Goal: Transaction & Acquisition: Book appointment/travel/reservation

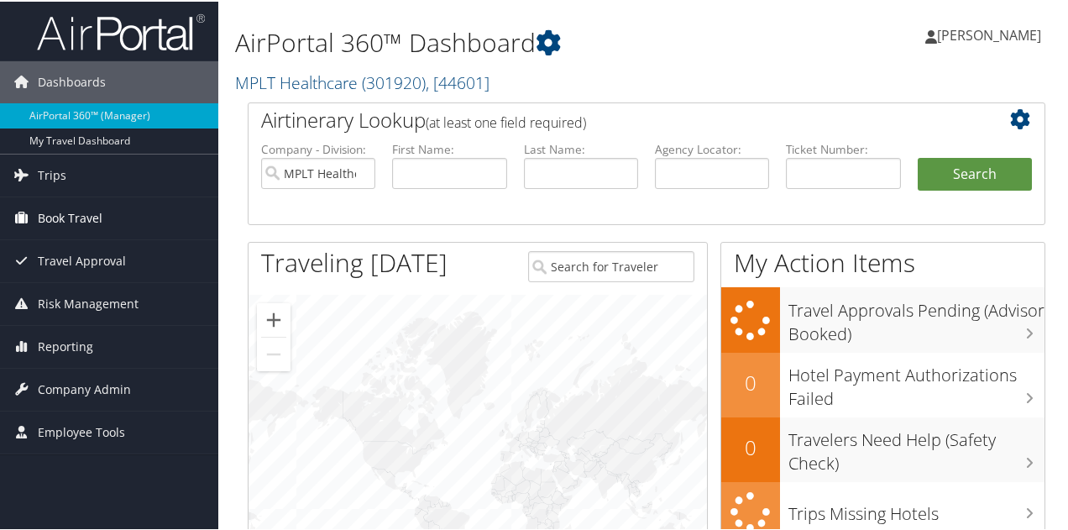
click at [50, 219] on span "Book Travel" at bounding box center [70, 217] width 65 height 42
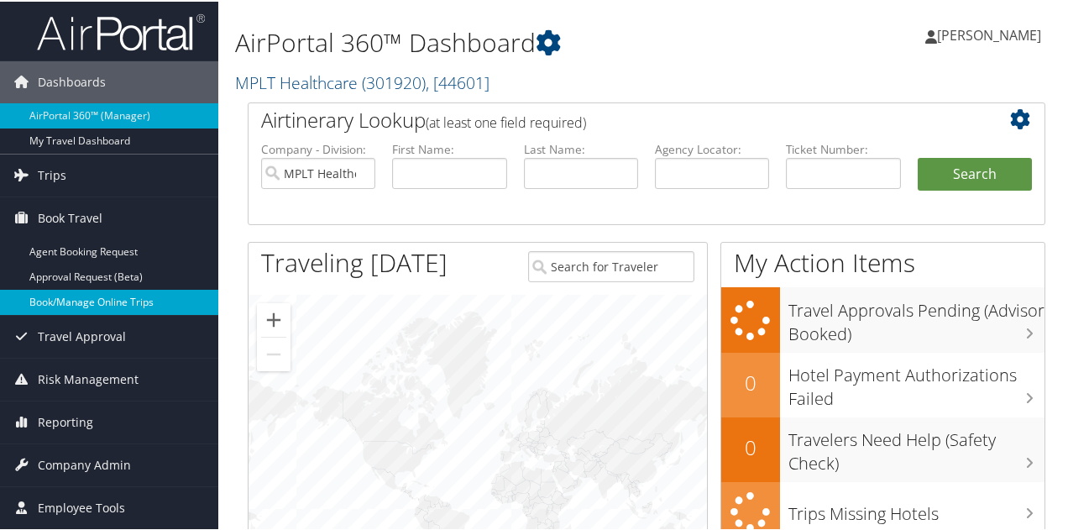
click at [51, 296] on link "Book/Manage Online Trips" at bounding box center [109, 300] width 218 height 25
